Goal: Information Seeking & Learning: Learn about a topic

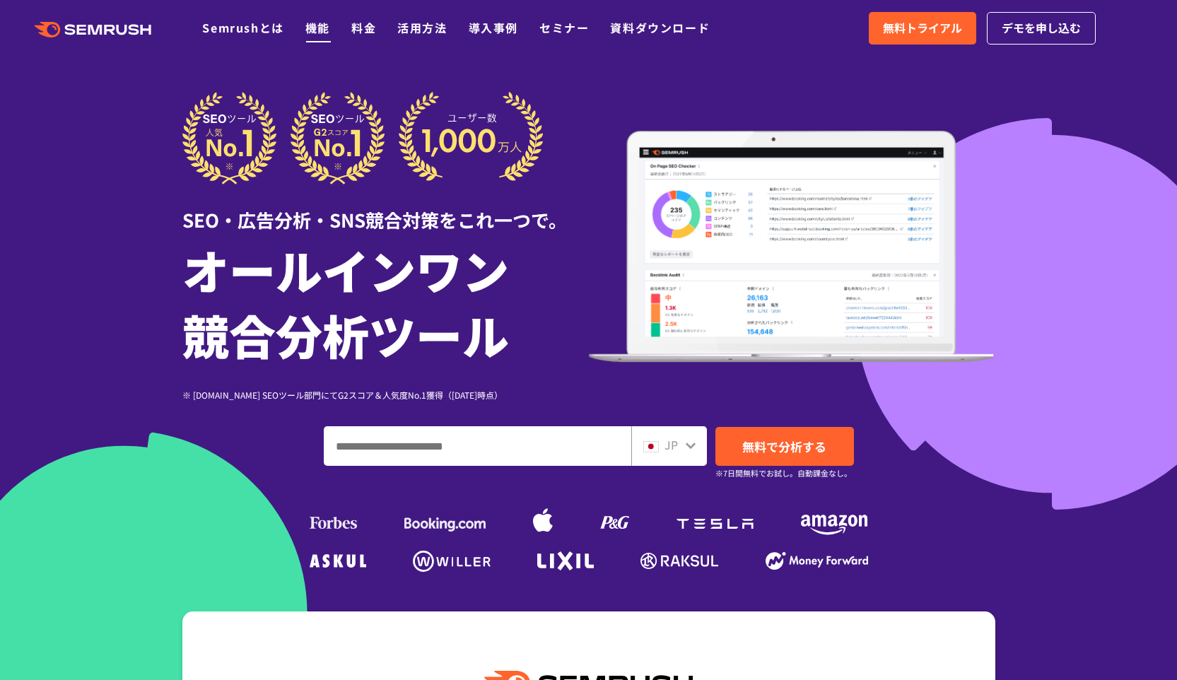
click at [312, 31] on link "機能" at bounding box center [317, 27] width 25 height 17
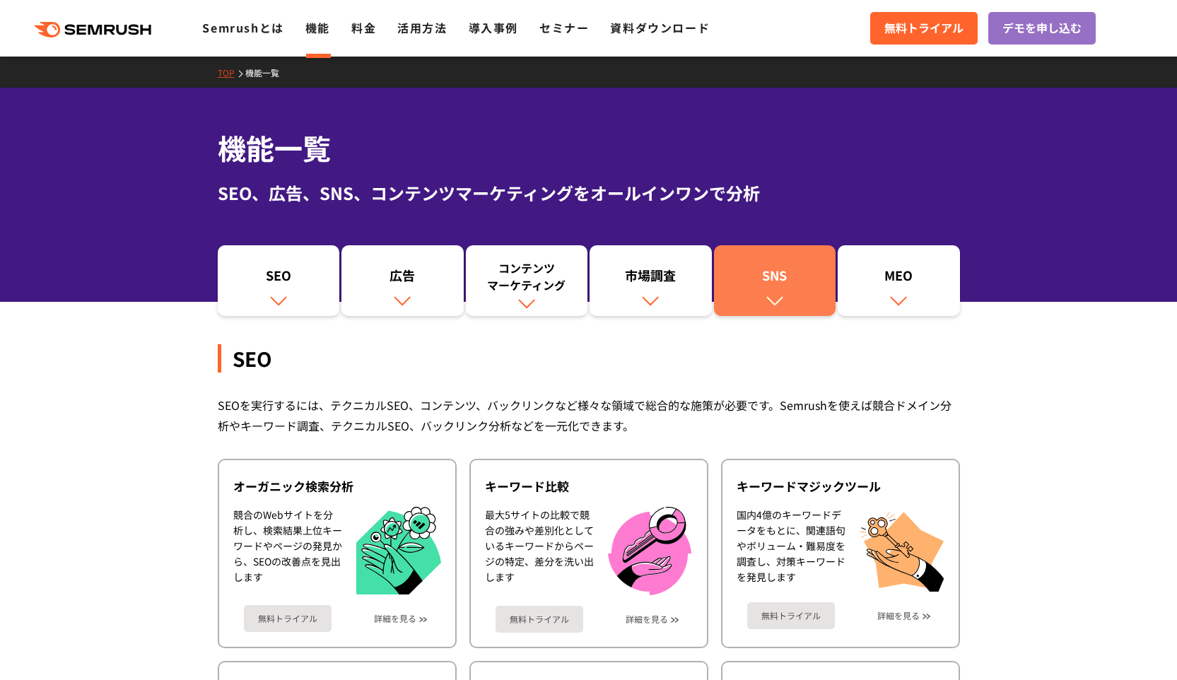
click at [775, 301] on img at bounding box center [774, 300] width 18 height 18
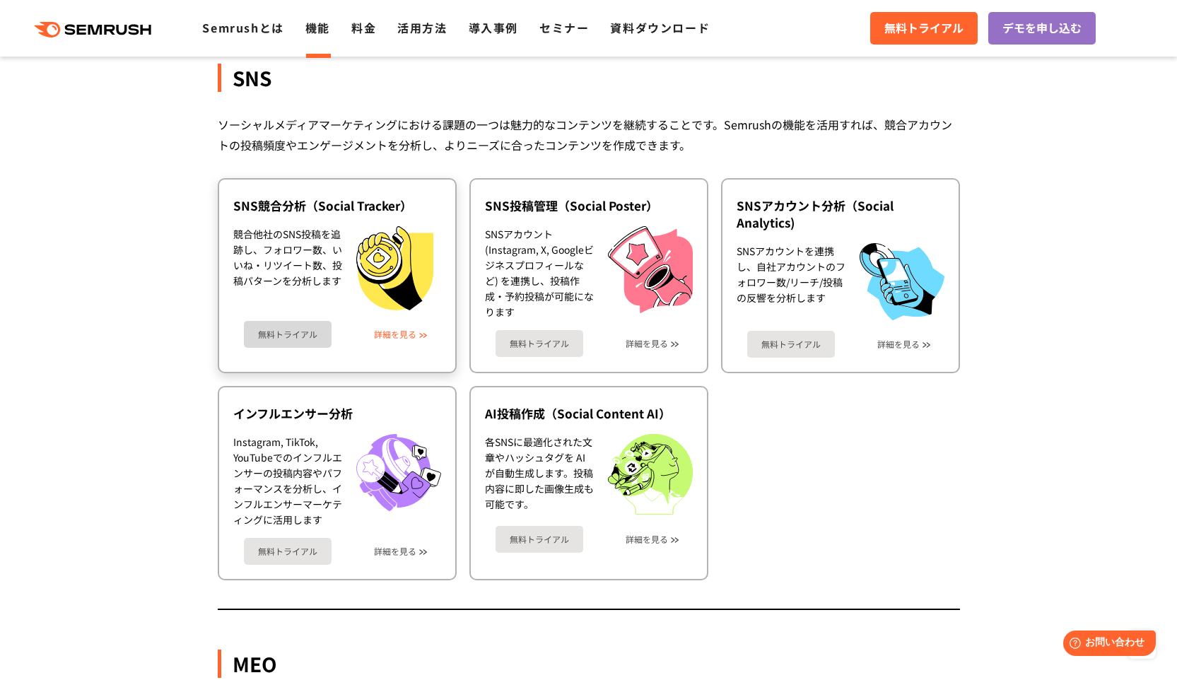
click at [394, 331] on link "詳細を見る" at bounding box center [395, 334] width 42 height 10
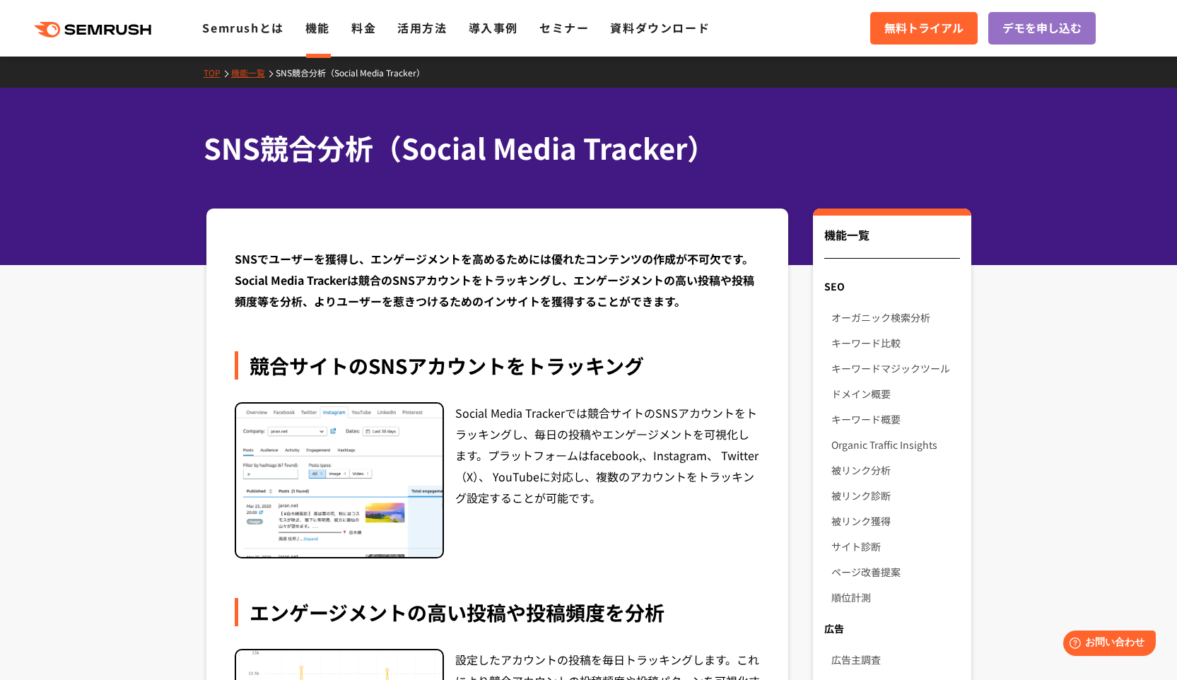
click at [264, 73] on link "機能一覧" at bounding box center [253, 72] width 45 height 12
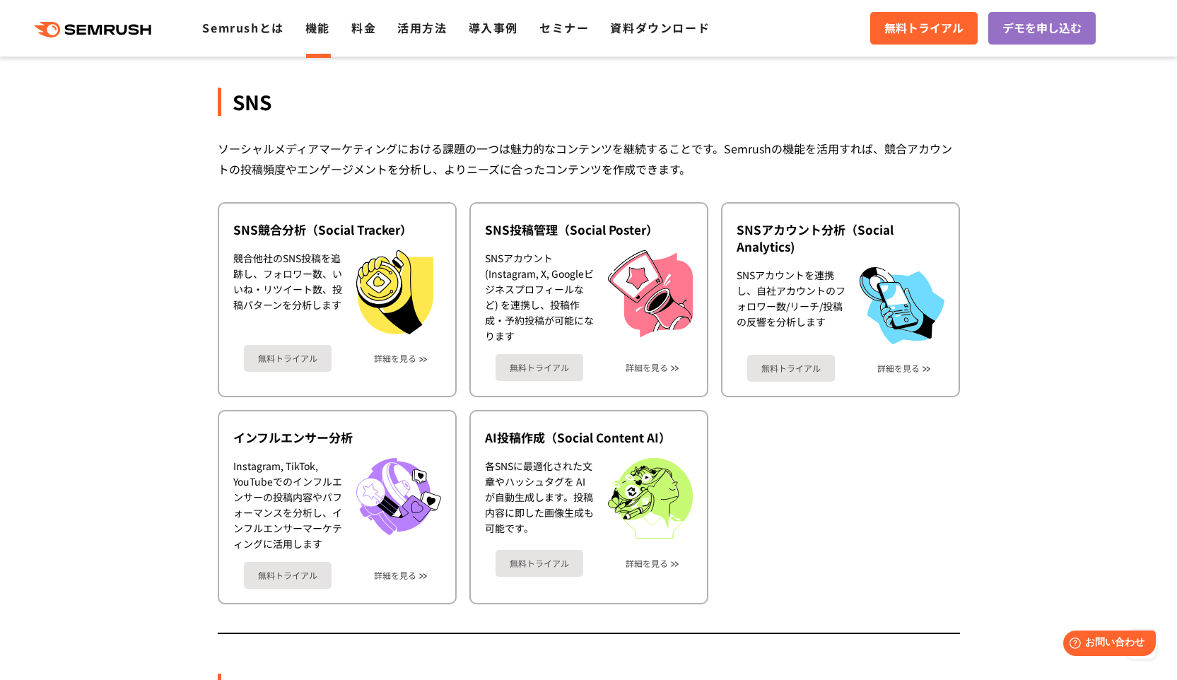
scroll to position [2940, 0]
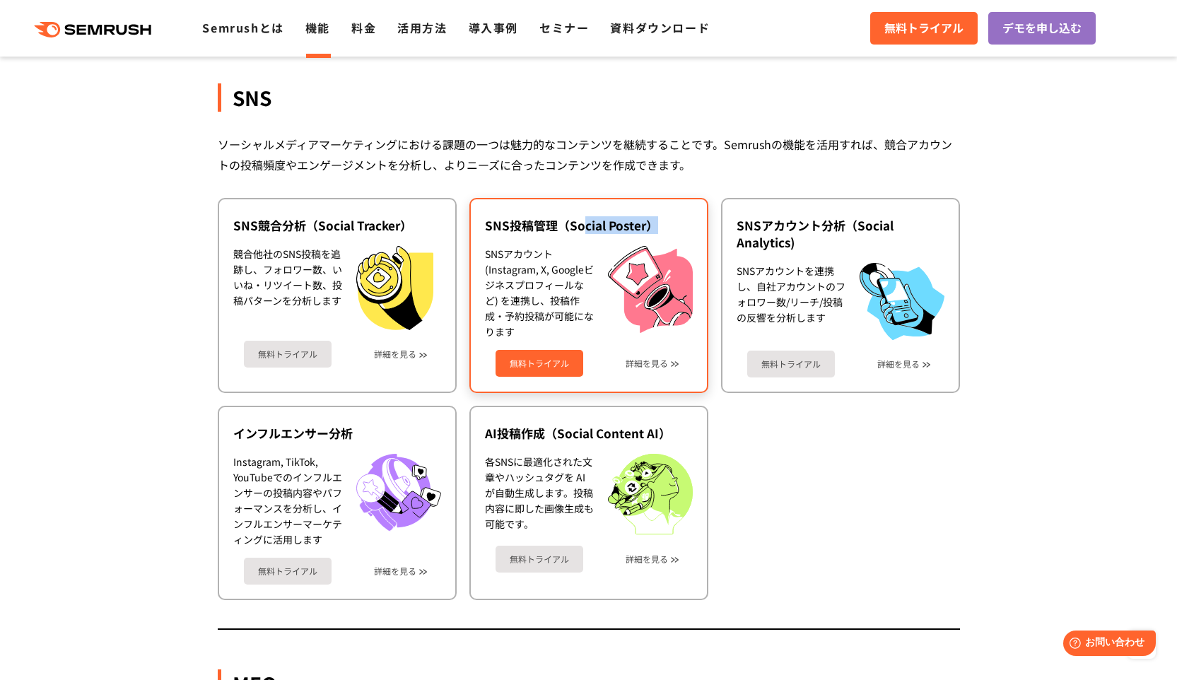
drag, startPoint x: 662, startPoint y: 228, endPoint x: 556, endPoint y: 221, distance: 106.3
click at [579, 220] on div "SNS投稿管理（Social Poster）" at bounding box center [589, 225] width 208 height 17
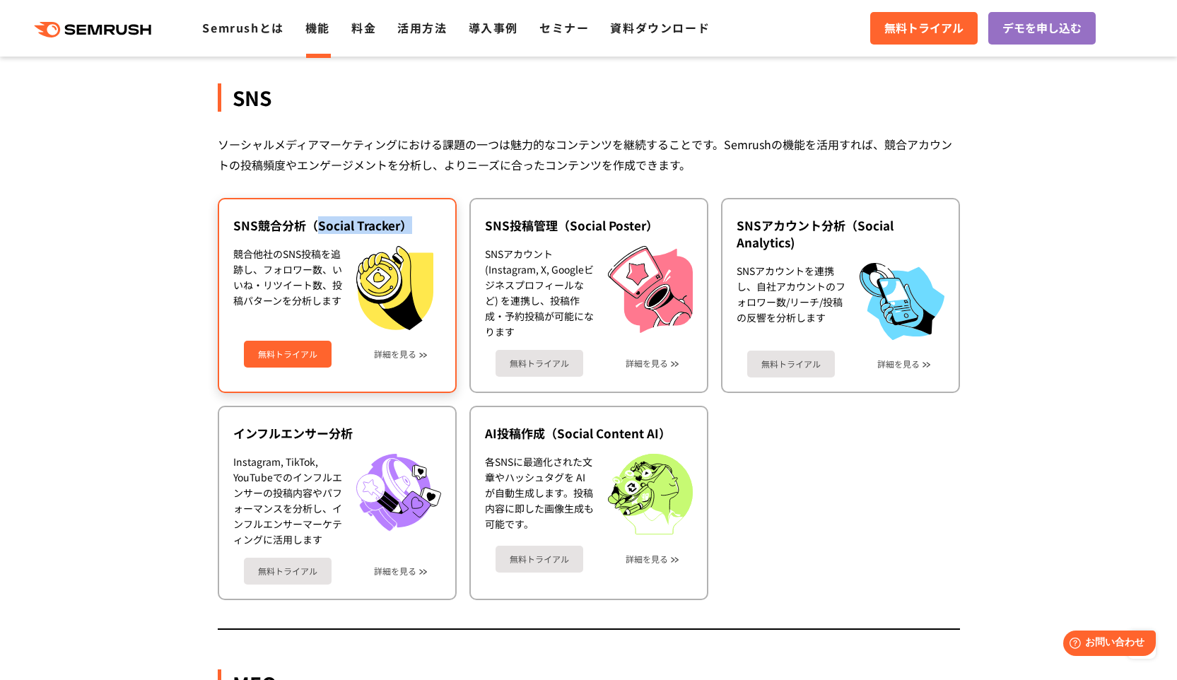
drag, startPoint x: 428, startPoint y: 228, endPoint x: 317, endPoint y: 223, distance: 111.1
click at [319, 224] on div "SNS競合分析（Social Tracker）" at bounding box center [337, 225] width 208 height 17
copy div "Social Tracker）"
